Goal: Information Seeking & Learning: Learn about a topic

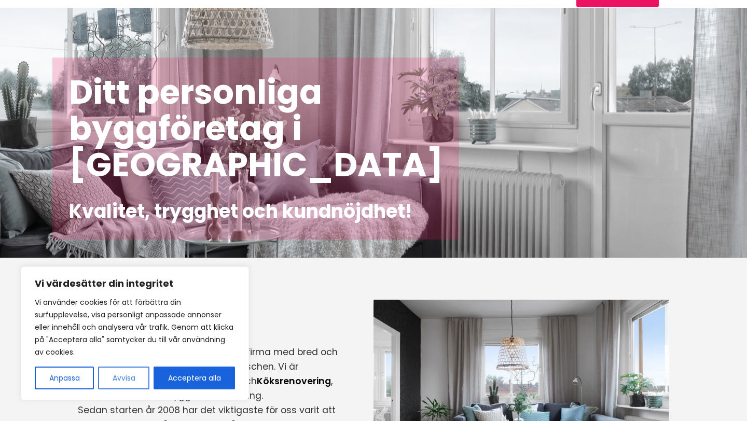
click at [125, 381] on button "Avvisa" at bounding box center [123, 378] width 51 height 23
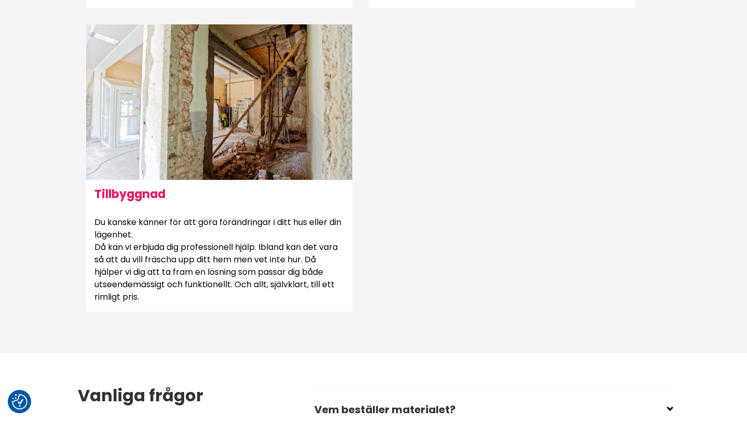
scroll to position [928, 0]
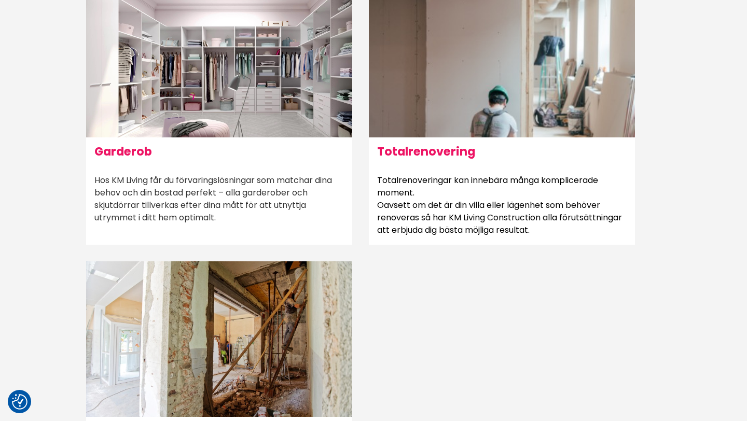
click at [115, 154] on h6 "Garderob" at bounding box center [219, 151] width 266 height 28
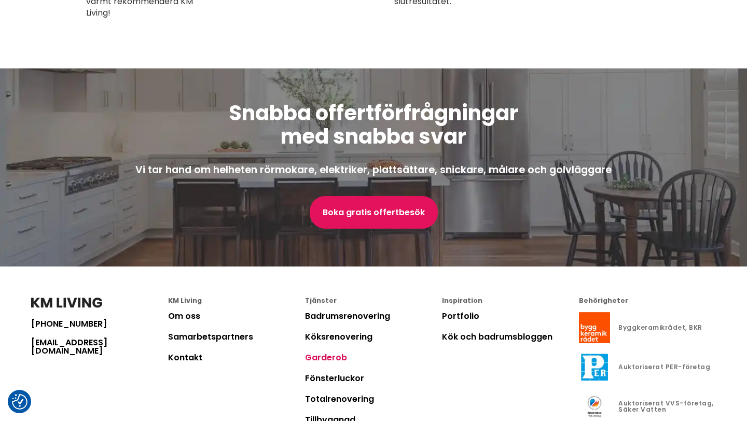
scroll to position [2428, 0]
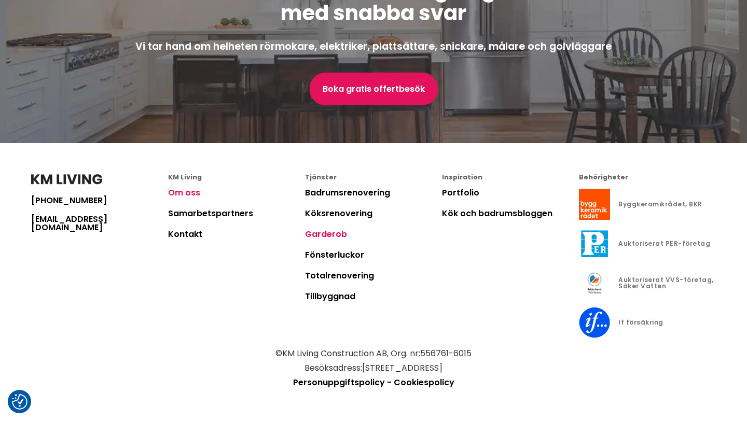
click at [184, 191] on link "Om oss" at bounding box center [184, 193] width 32 height 12
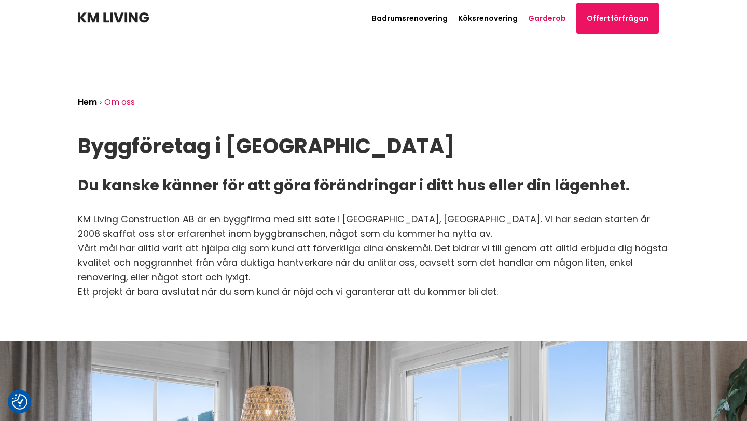
click at [556, 16] on link "Garderob" at bounding box center [547, 18] width 38 height 10
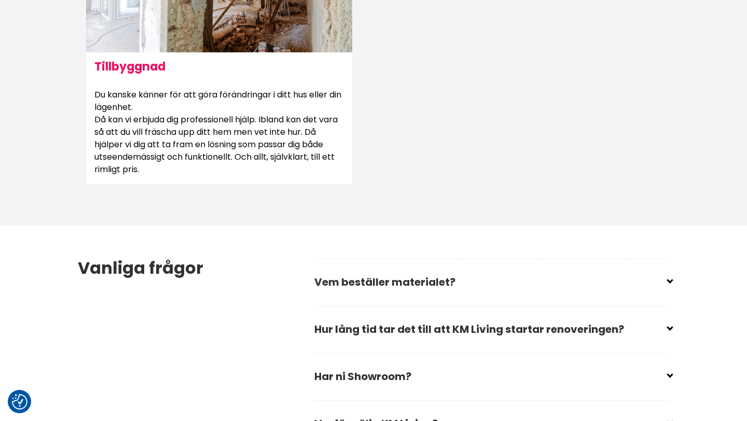
scroll to position [1302, 0]
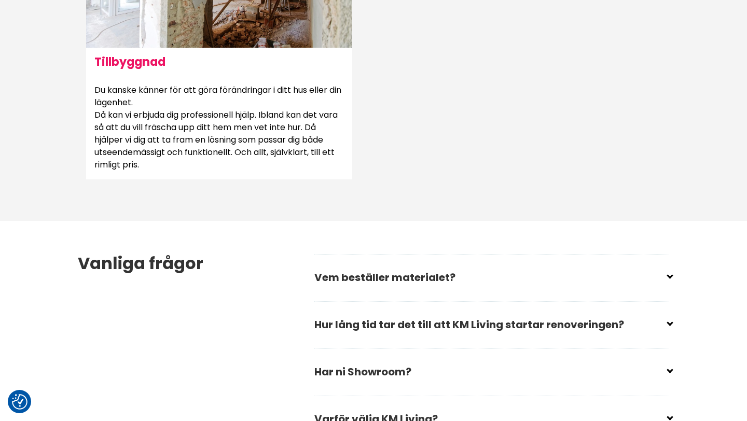
click at [381, 284] on h2 "Vem beställer materialet?" at bounding box center [491, 281] width 355 height 35
click at [425, 284] on h2 "Vem beställer materialet?" at bounding box center [491, 281] width 355 height 35
click at [438, 272] on input "checkbox" at bounding box center [493, 273] width 355 height 16
checkbox input "false"
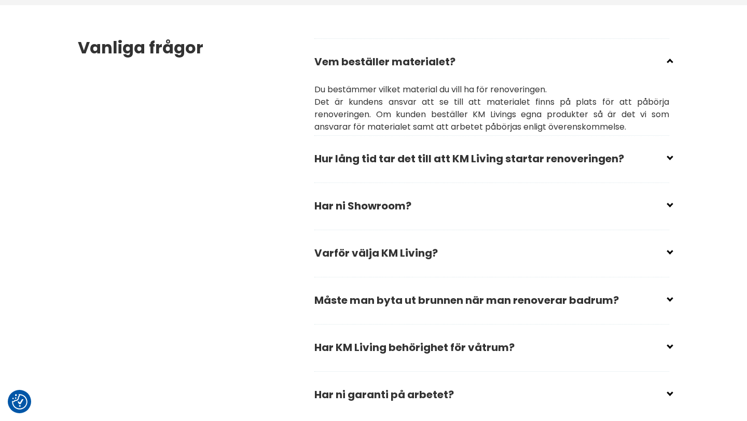
scroll to position [1522, 0]
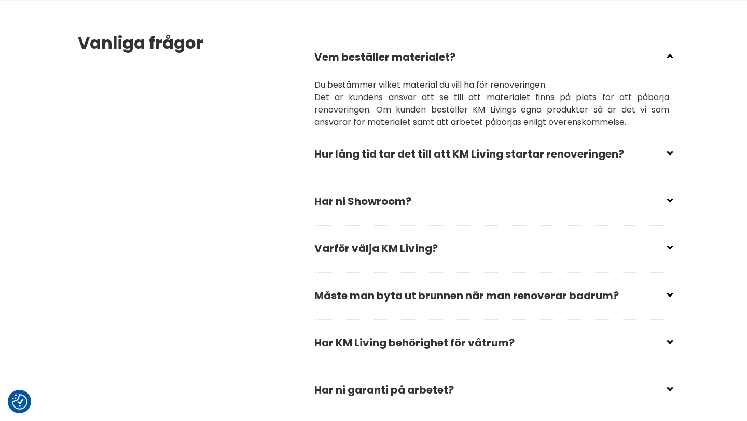
click at [636, 155] on input "checkbox" at bounding box center [493, 150] width 355 height 16
checkbox input "false"
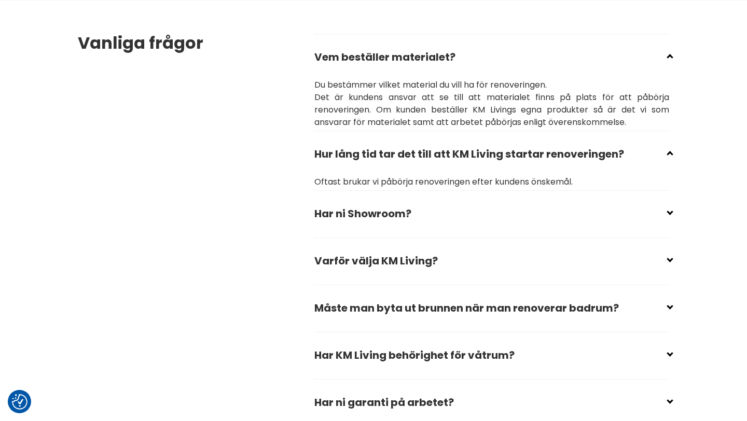
click at [624, 213] on input "checkbox" at bounding box center [493, 210] width 355 height 16
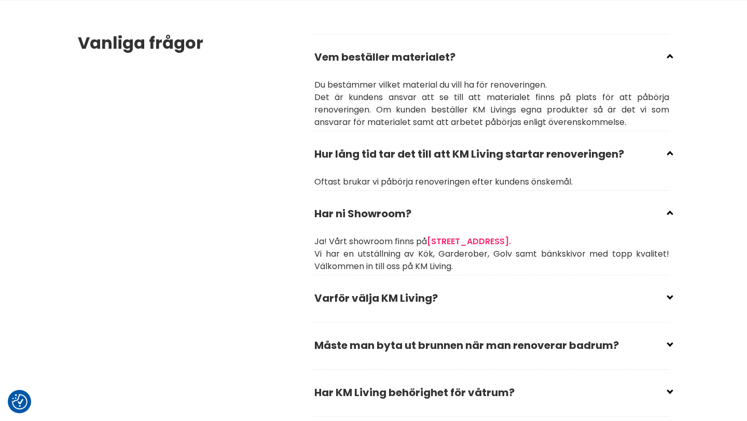
click at [624, 214] on input "checkbox" at bounding box center [493, 210] width 355 height 16
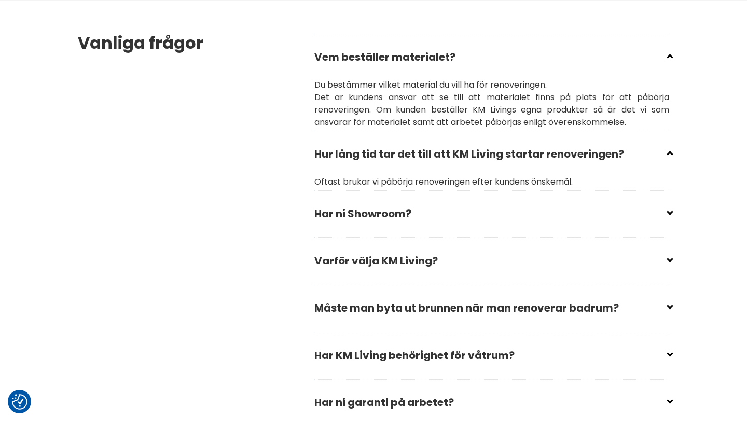
click at [624, 214] on input "checkbox" at bounding box center [493, 210] width 355 height 16
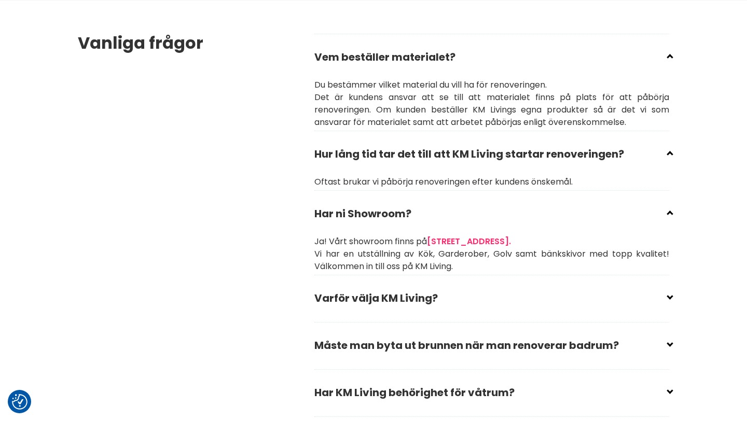
click at [624, 214] on input "checkbox" at bounding box center [493, 210] width 355 height 16
checkbox input "true"
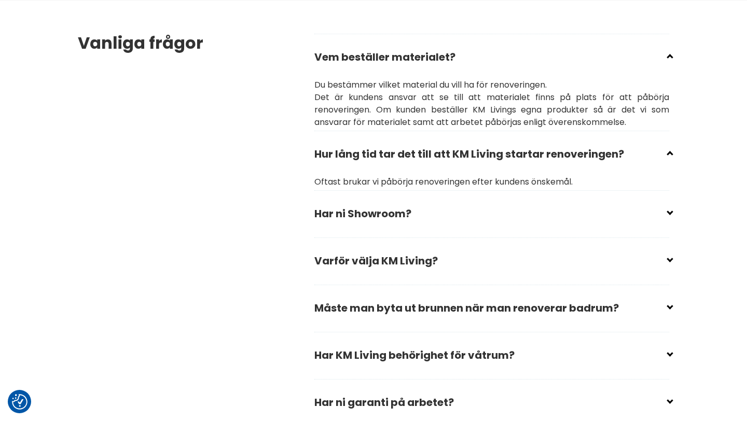
scroll to position [1565, 0]
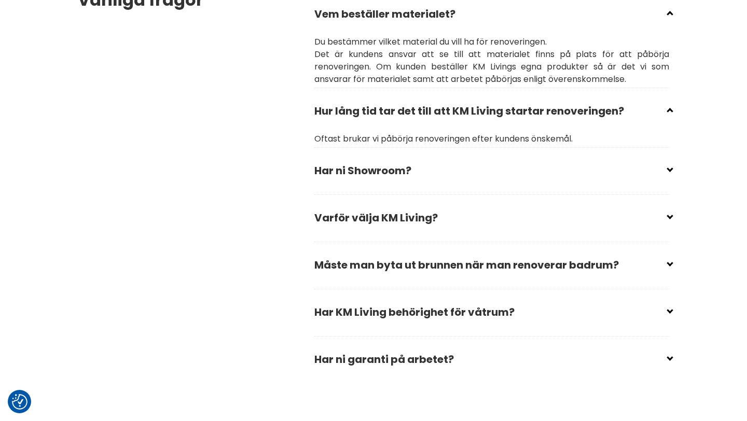
click at [606, 225] on h2 "Varför välja KM Living?" at bounding box center [491, 221] width 355 height 35
click at [603, 218] on input "checkbox" at bounding box center [493, 214] width 355 height 16
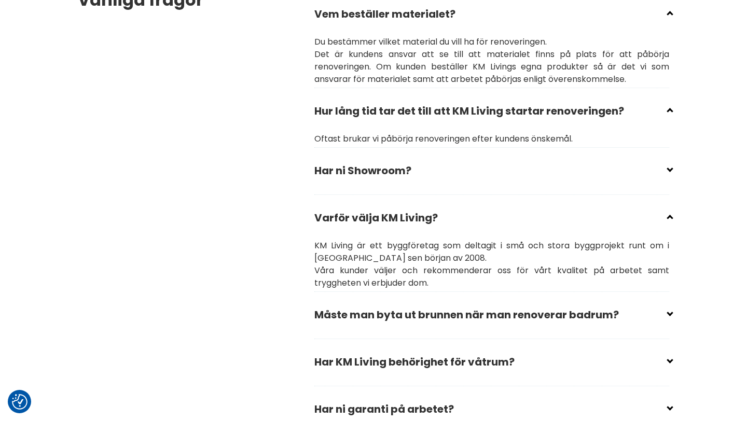
click at [603, 218] on input "checkbox" at bounding box center [493, 214] width 355 height 16
checkbox input "true"
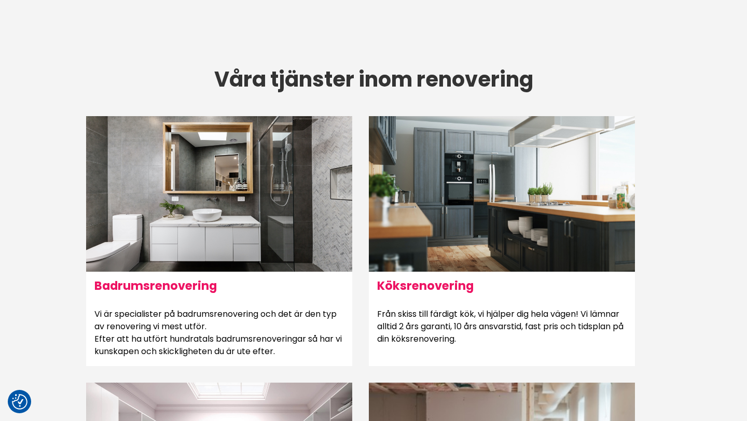
scroll to position [378, 0]
